Goal: Task Accomplishment & Management: Manage account settings

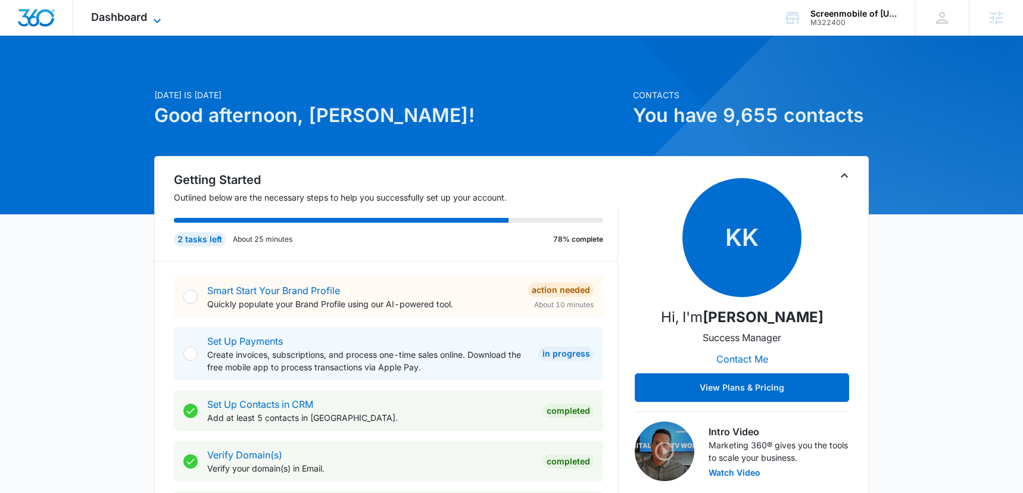
click at [135, 17] on span "Dashboard" at bounding box center [119, 17] width 56 height 13
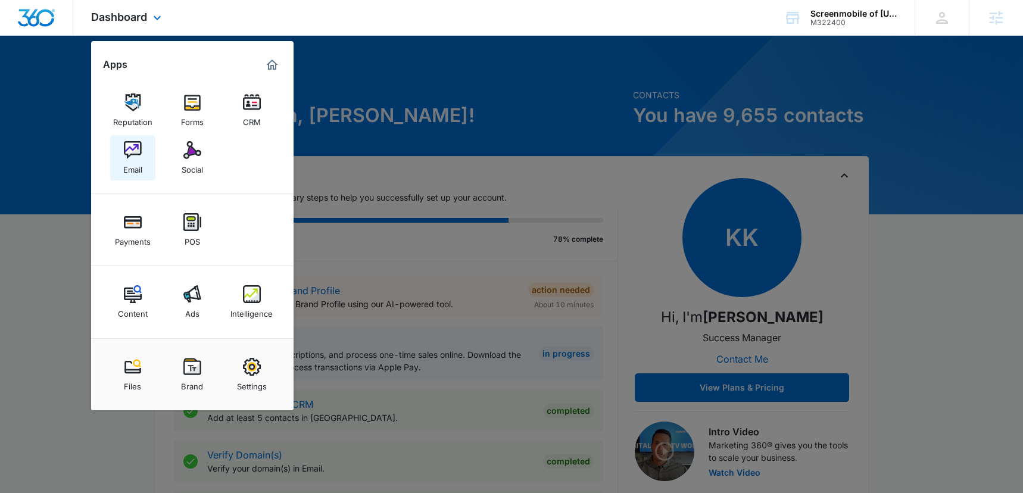
click at [129, 152] on img at bounding box center [133, 150] width 18 height 18
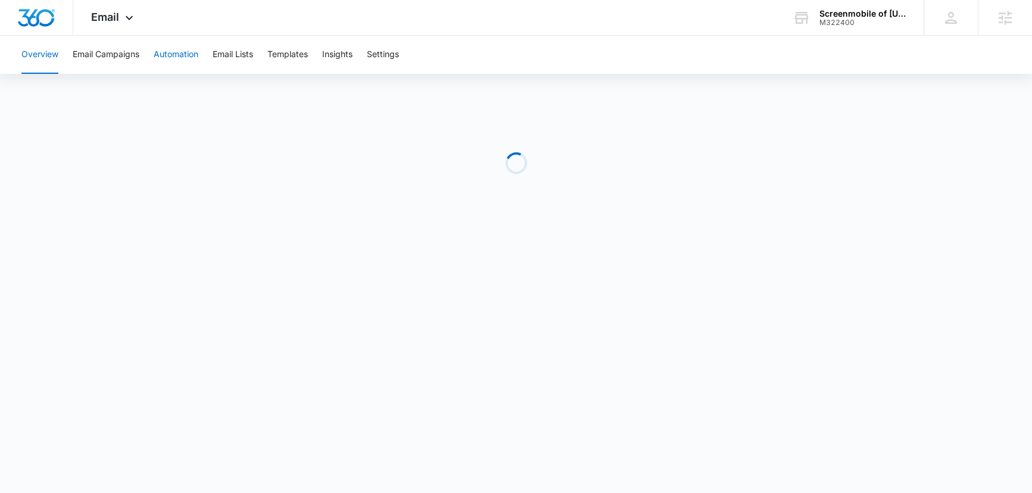
click at [171, 60] on button "Automation" at bounding box center [176, 55] width 45 height 38
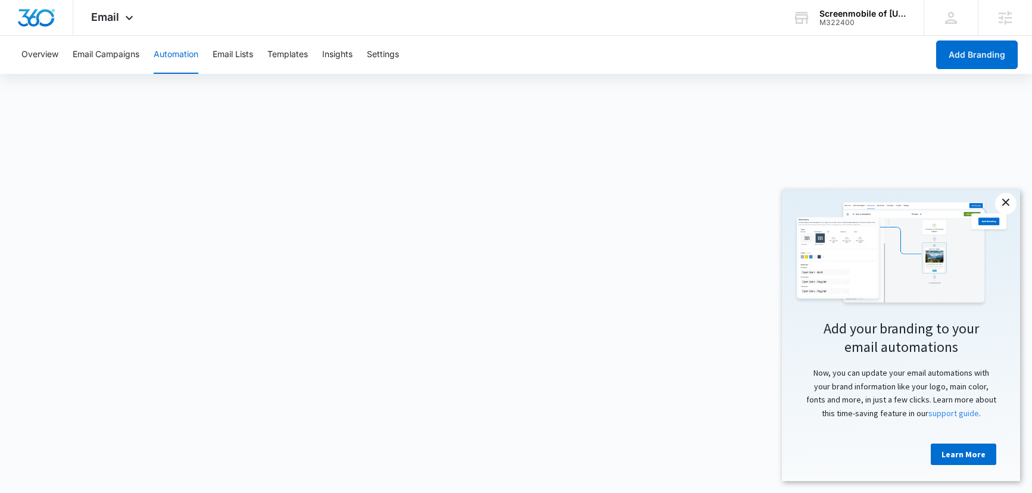
click at [1010, 204] on link "×" at bounding box center [1005, 203] width 21 height 21
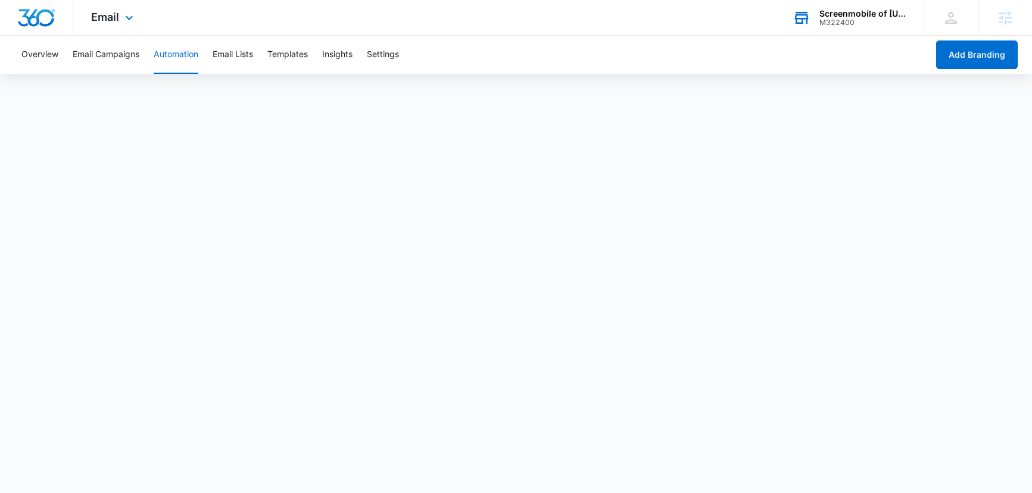
click at [855, 19] on div "M322400" at bounding box center [862, 22] width 87 height 8
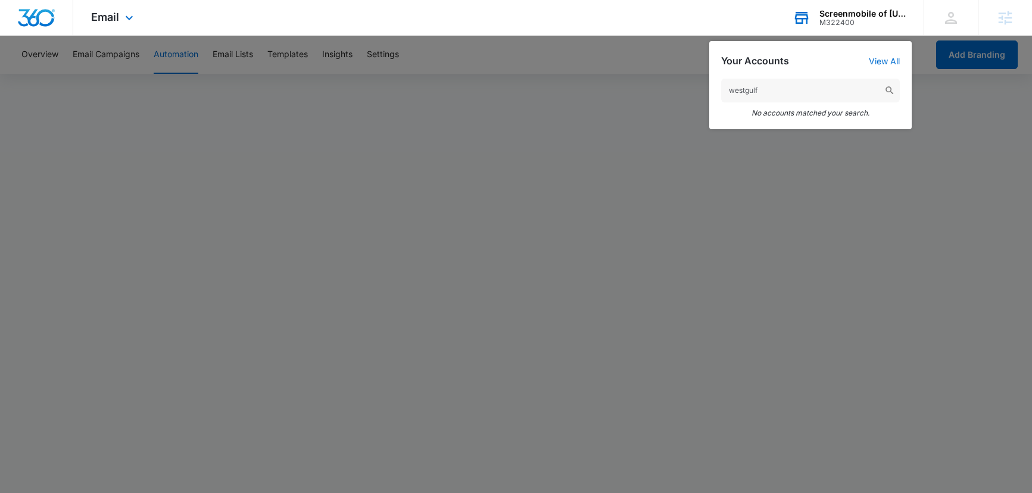
click at [746, 91] on input "westgulf" at bounding box center [810, 91] width 179 height 24
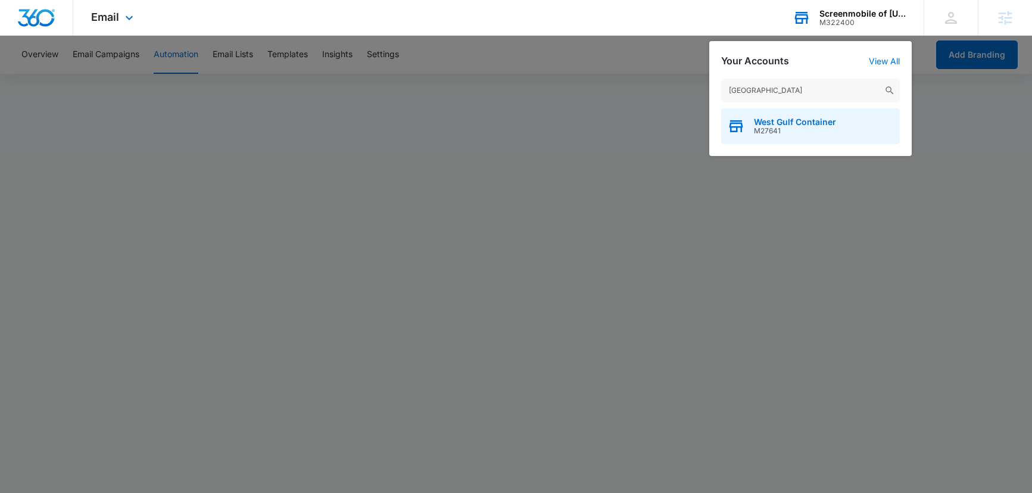
type input "west gulf"
click at [793, 127] on span "M27641" at bounding box center [795, 131] width 82 height 8
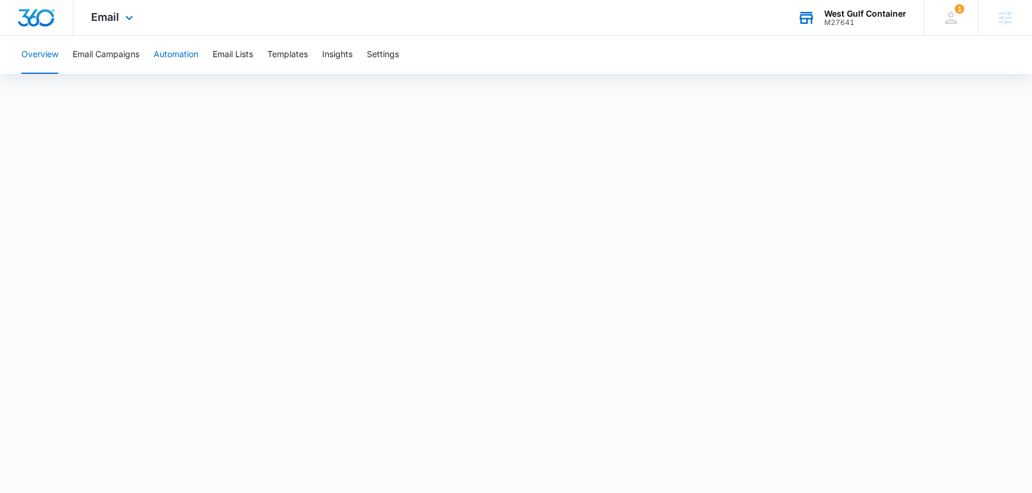
click at [184, 54] on button "Automation" at bounding box center [176, 55] width 45 height 38
click at [880, 15] on div "West Gulf Container" at bounding box center [865, 14] width 82 height 10
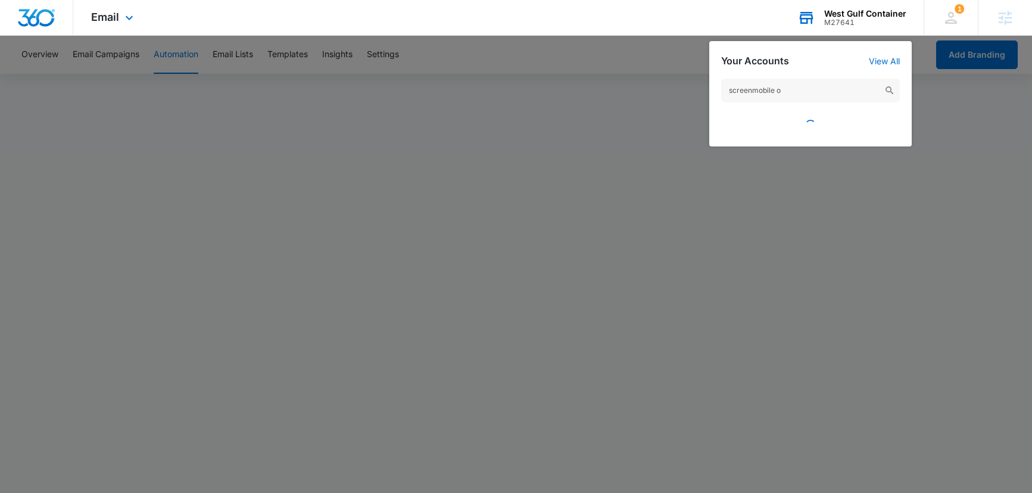
type input "screenmobile ok"
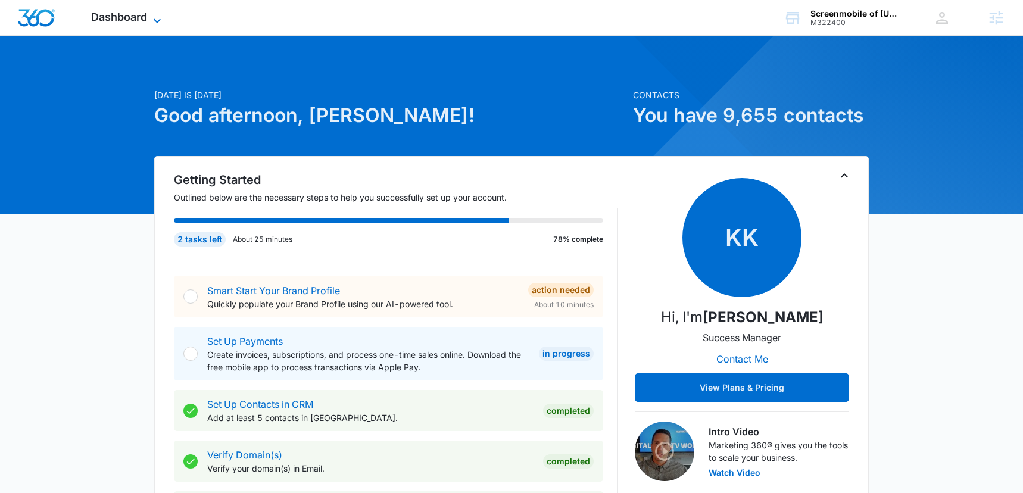
click at [129, 20] on span "Dashboard" at bounding box center [119, 17] width 56 height 13
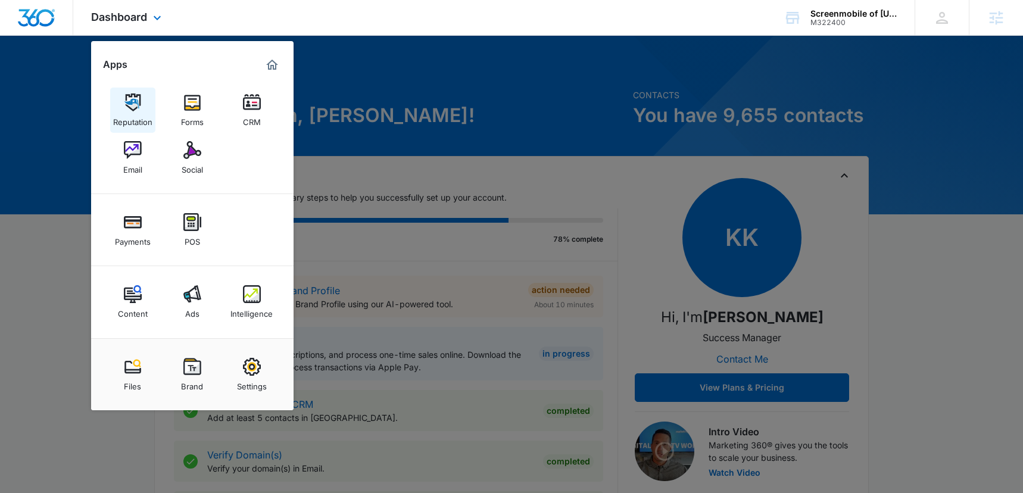
click at [130, 93] on img at bounding box center [133, 102] width 18 height 18
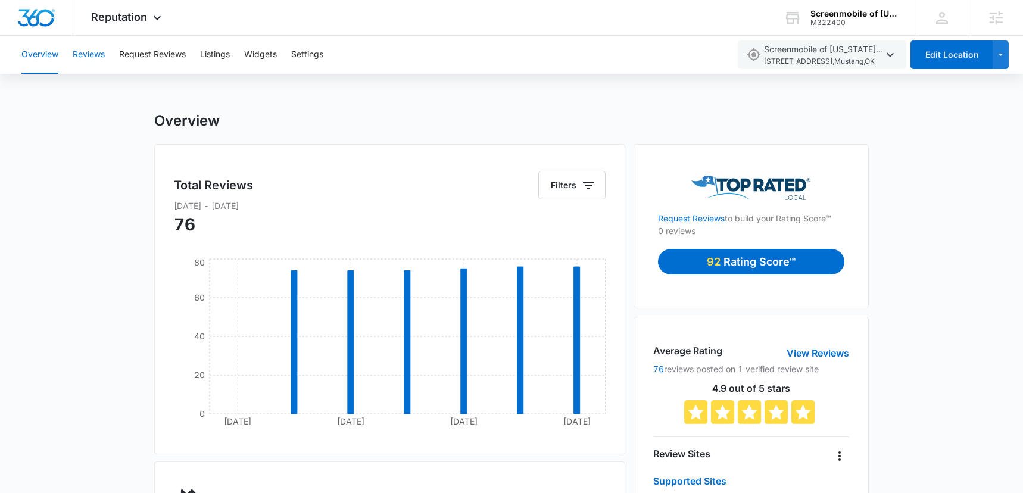
click at [88, 55] on button "Reviews" at bounding box center [89, 55] width 32 height 38
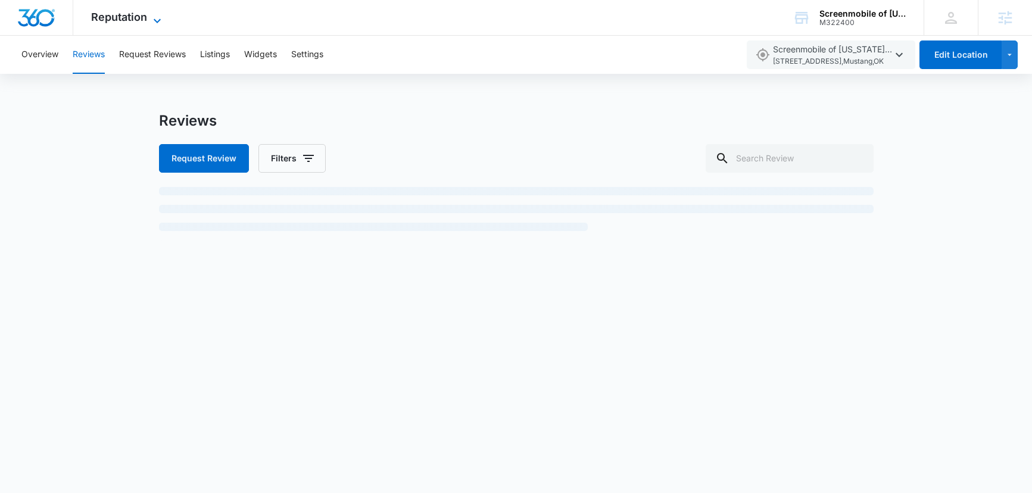
click at [130, 20] on span "Reputation" at bounding box center [119, 17] width 56 height 13
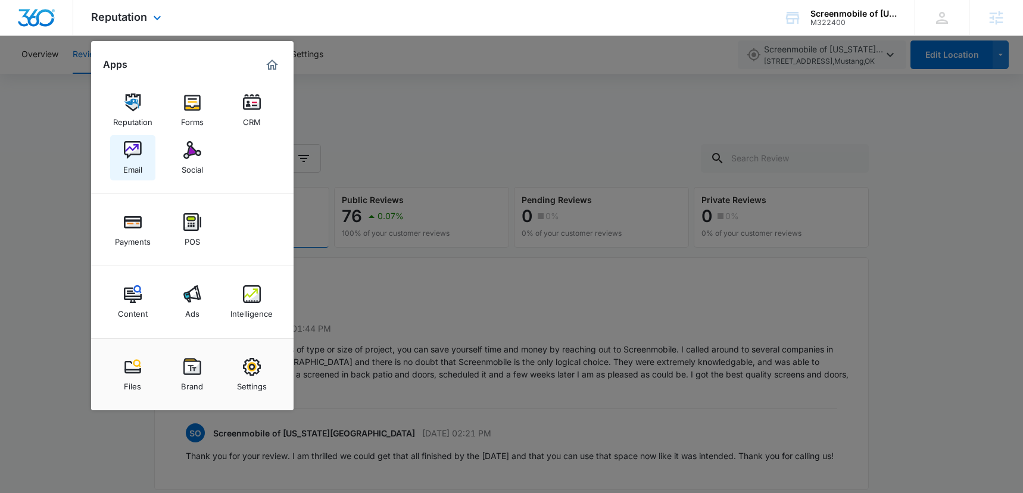
click at [129, 157] on img at bounding box center [133, 150] width 18 height 18
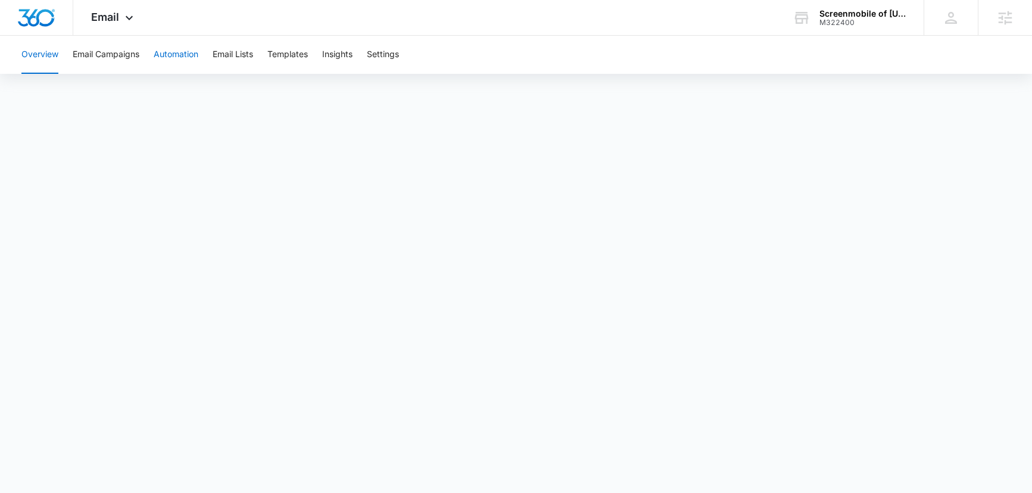
click at [192, 49] on button "Automation" at bounding box center [176, 55] width 45 height 38
click at [176, 53] on button "Automation" at bounding box center [176, 55] width 45 height 38
click at [115, 51] on button "Email Campaigns" at bounding box center [106, 55] width 67 height 38
click at [184, 58] on button "Automation" at bounding box center [176, 55] width 45 height 38
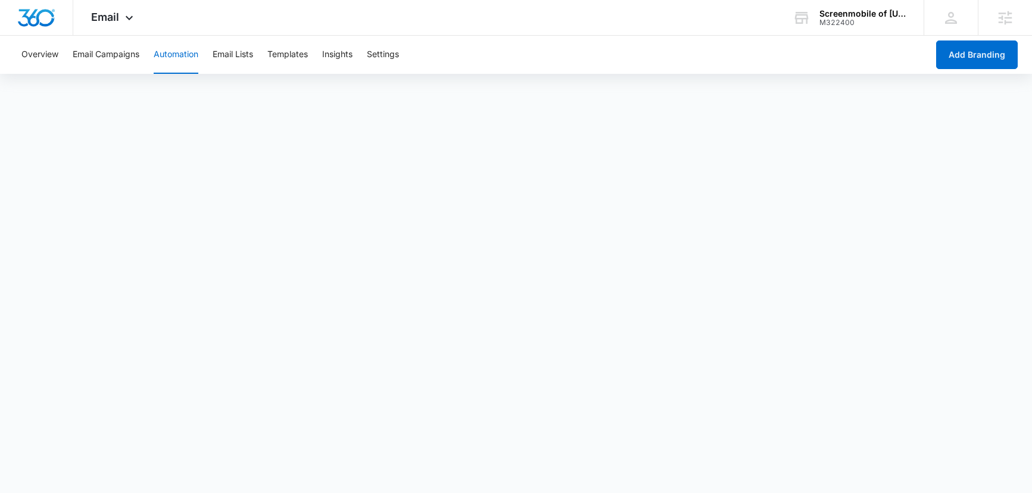
click at [177, 55] on button "Automation" at bounding box center [176, 55] width 45 height 38
click at [178, 55] on button "Automation" at bounding box center [176, 55] width 45 height 38
click at [111, 52] on button "Email Campaigns" at bounding box center [106, 55] width 67 height 38
click at [171, 48] on button "Automation" at bounding box center [176, 55] width 45 height 38
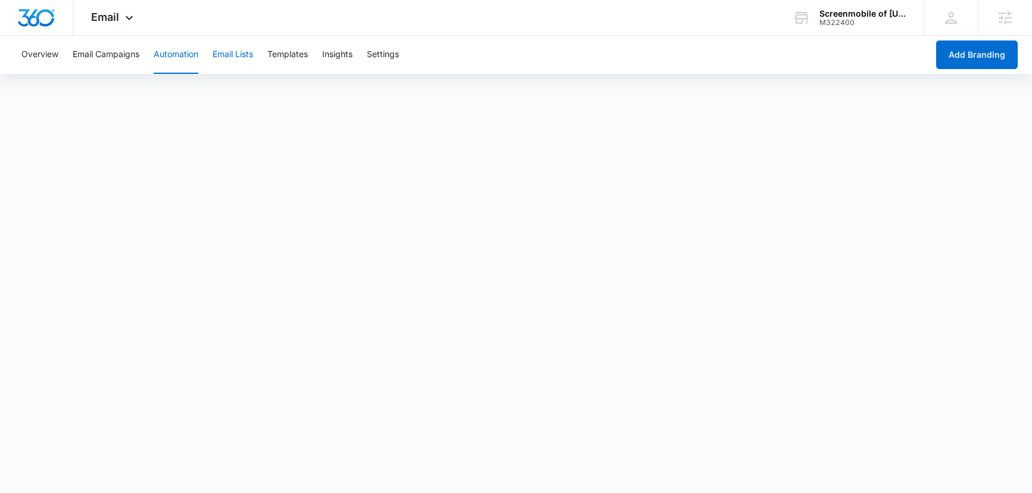
click at [244, 46] on button "Email Lists" at bounding box center [233, 55] width 40 height 38
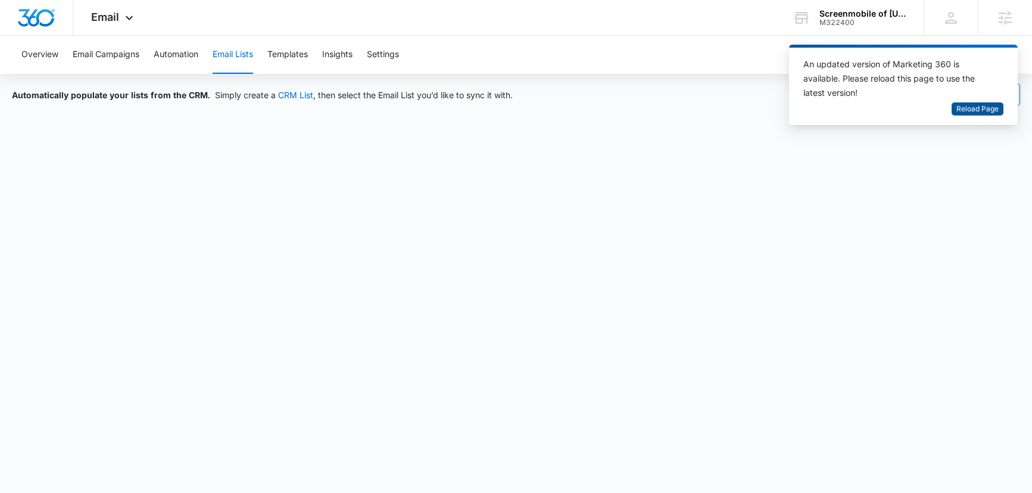
click at [971, 105] on span "Reload Page" at bounding box center [977, 109] width 42 height 11
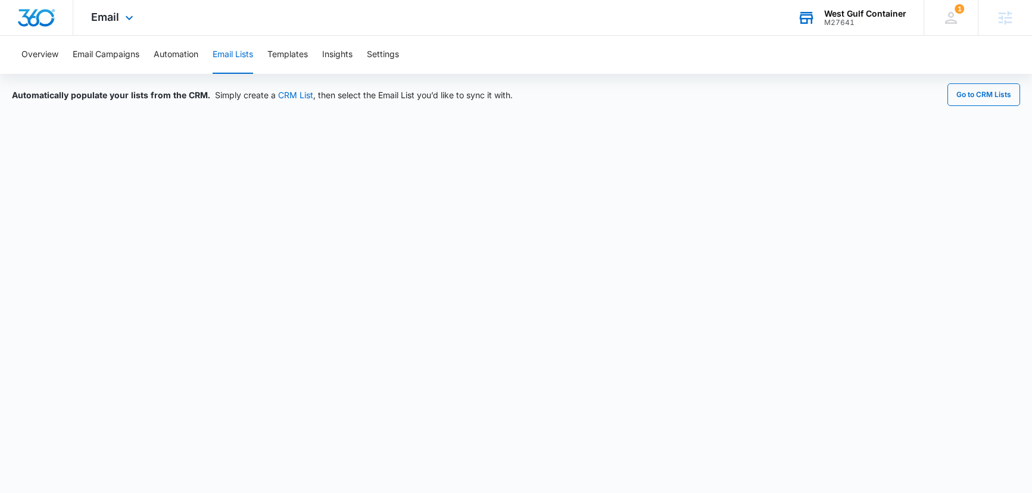
click at [850, 18] on div "M27641" at bounding box center [865, 22] width 82 height 8
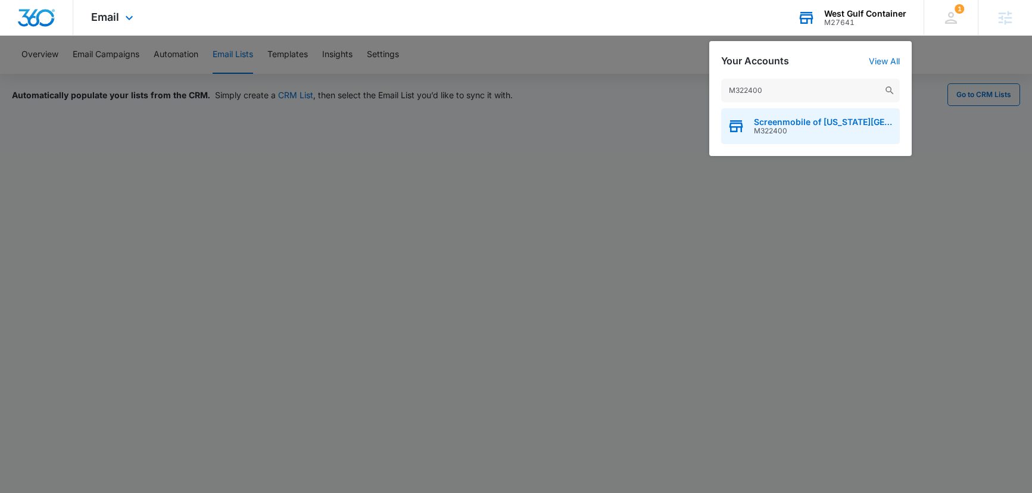
type input "M322400"
click at [818, 131] on span "M322400" at bounding box center [824, 131] width 140 height 8
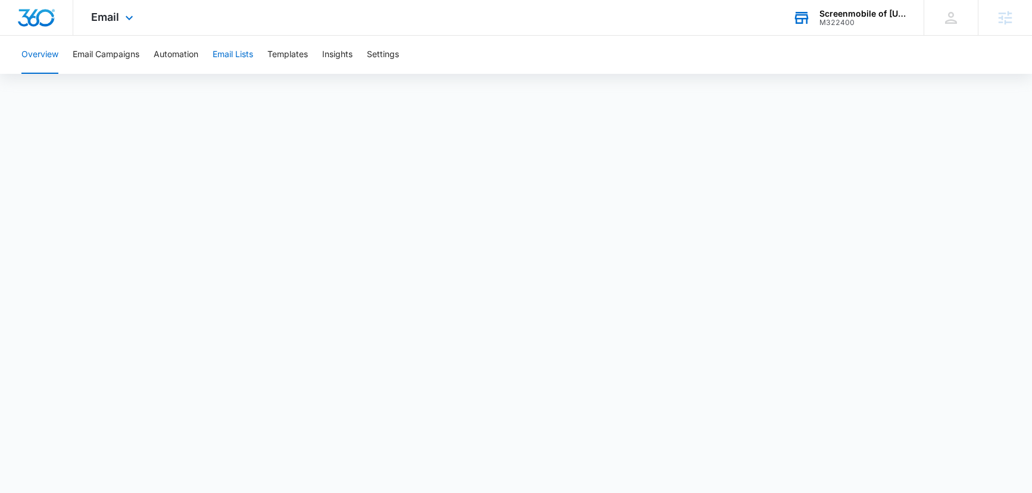
click at [245, 50] on button "Email Lists" at bounding box center [233, 55] width 40 height 38
click at [173, 55] on button "Automation" at bounding box center [176, 55] width 45 height 38
click at [237, 52] on button "Email Lists" at bounding box center [233, 55] width 40 height 38
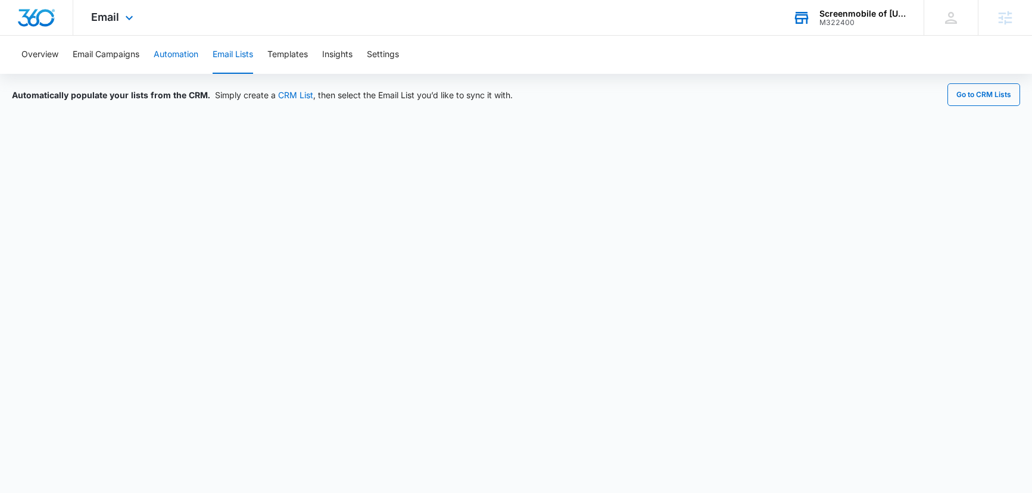
click at [168, 49] on button "Automation" at bounding box center [176, 55] width 45 height 38
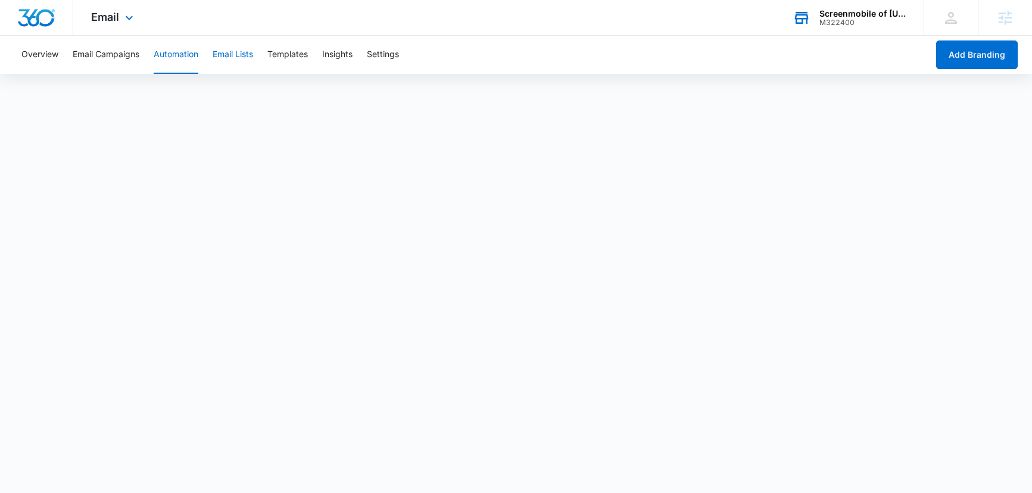
click at [230, 55] on button "Email Lists" at bounding box center [233, 55] width 40 height 38
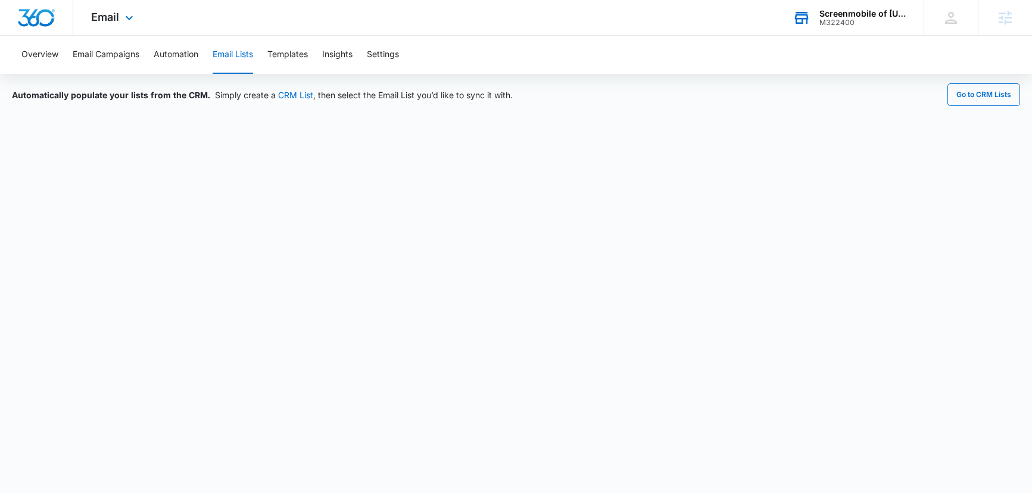
click at [224, 54] on button "Email Lists" at bounding box center [233, 55] width 40 height 38
click at [173, 54] on button "Automation" at bounding box center [176, 55] width 45 height 38
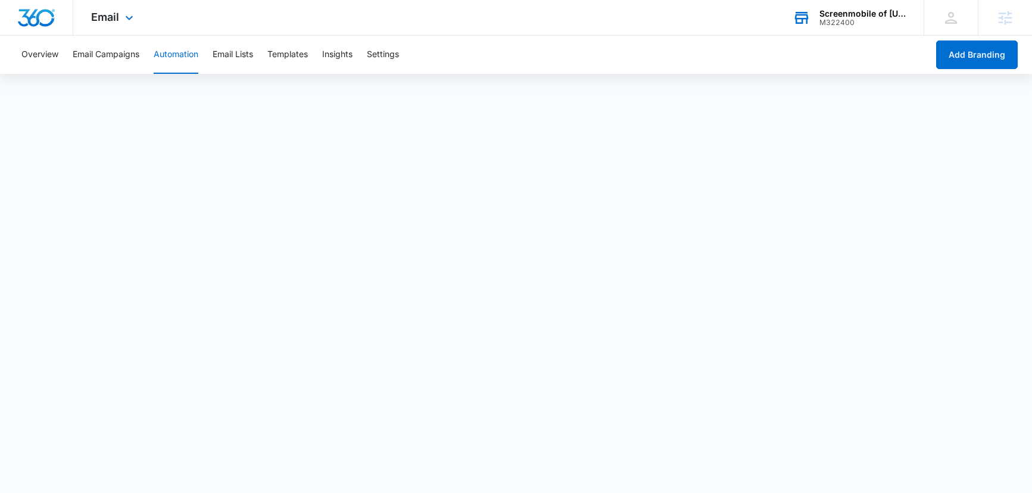
click at [838, 20] on div "M322400" at bounding box center [862, 22] width 87 height 8
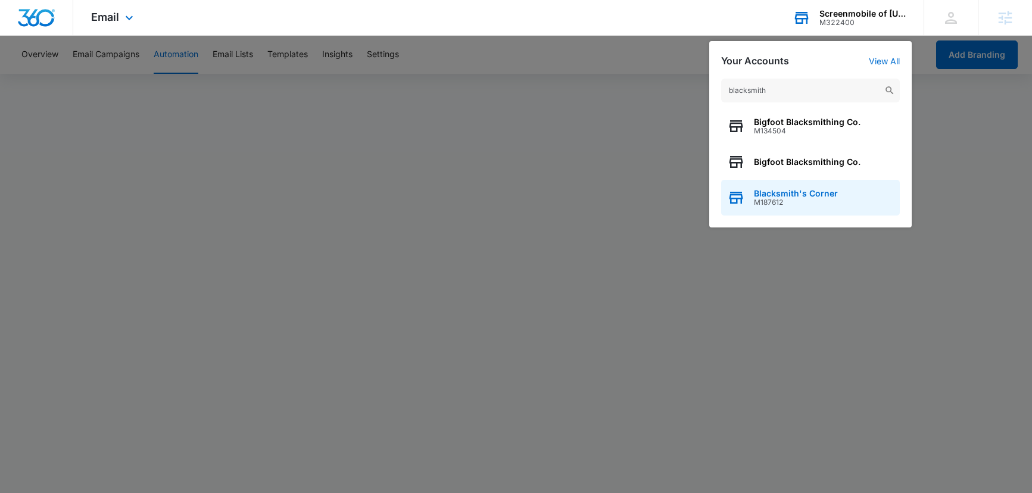
type input "blacksmith"
click at [819, 202] on span "M187612" at bounding box center [796, 202] width 84 height 8
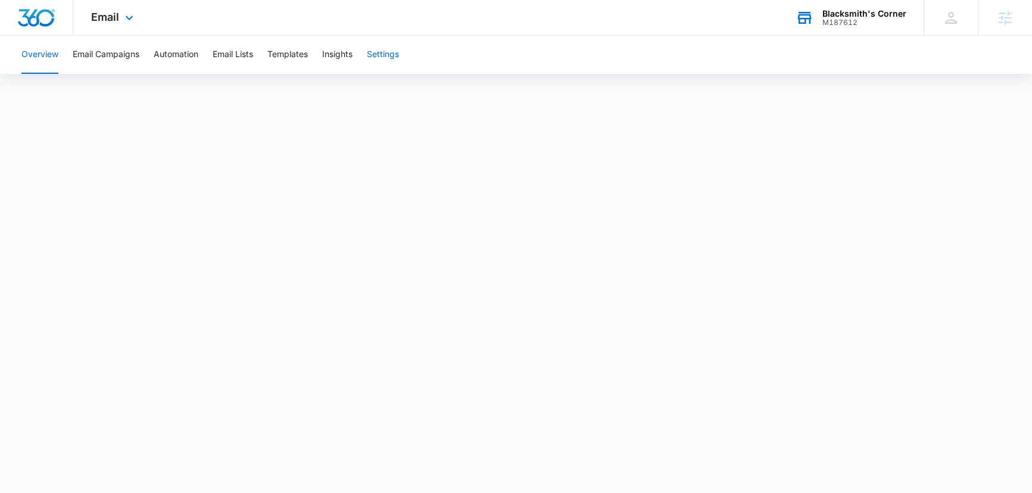
click at [398, 57] on button "Settings" at bounding box center [383, 55] width 32 height 38
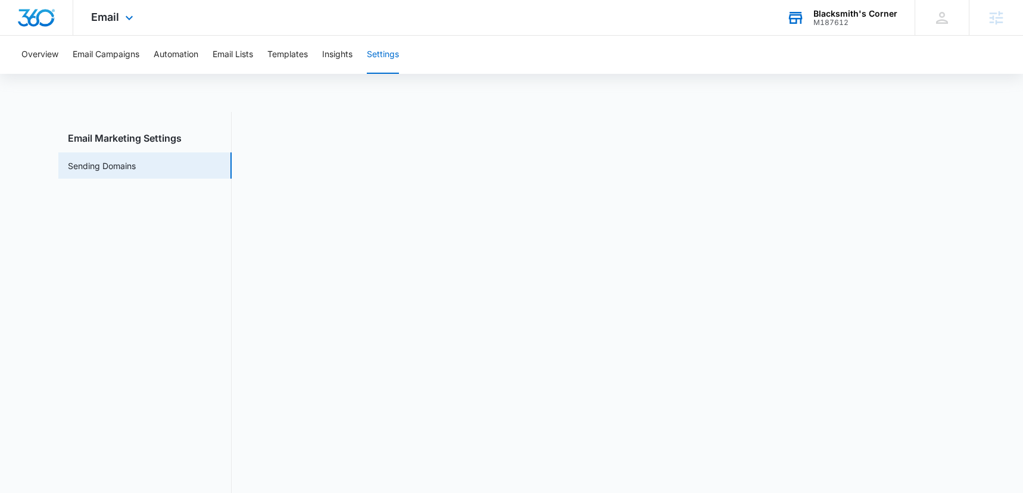
click at [111, 25] on div "Email Apps Reputation Forms CRM Email Social POS Content Ads Intelligence Files…" at bounding box center [113, 17] width 81 height 35
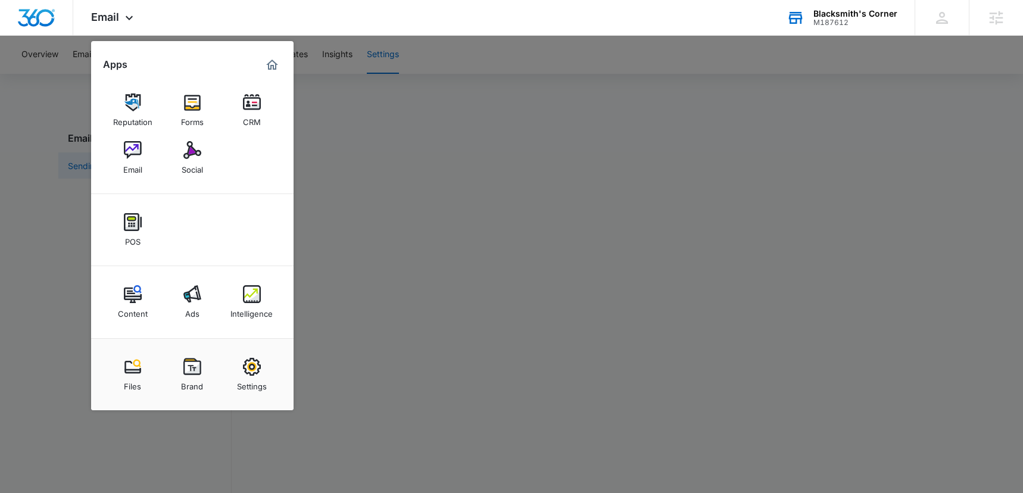
click at [187, 157] on img at bounding box center [192, 150] width 18 height 18
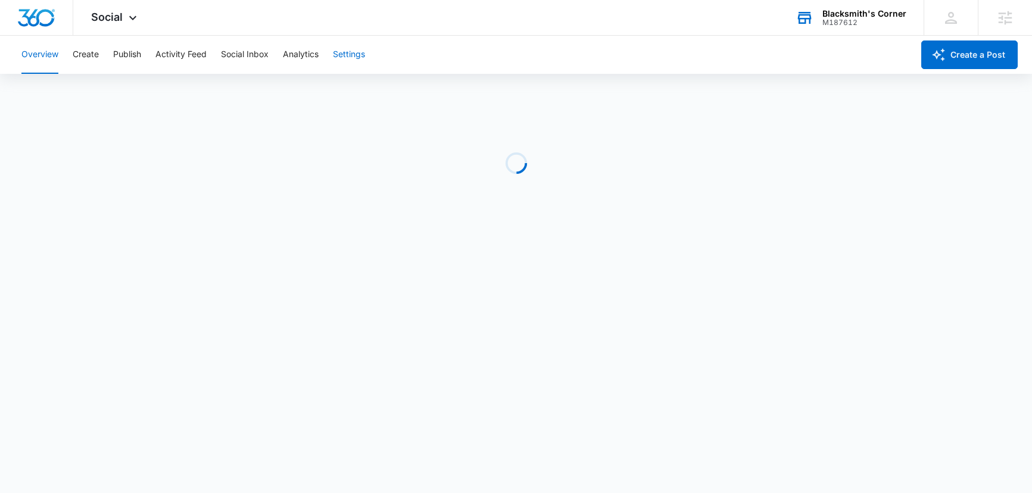
click at [349, 53] on button "Settings" at bounding box center [349, 55] width 32 height 38
